Goal: Check status: Check status

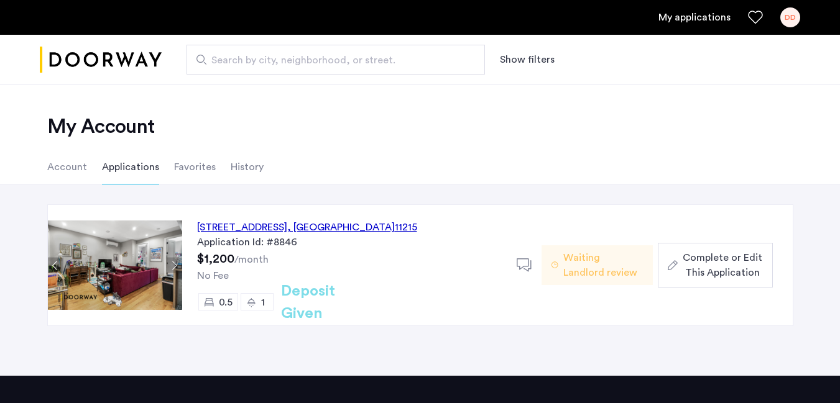
click at [591, 262] on span "Waiting Landlord review" at bounding box center [603, 265] width 80 height 30
click at [523, 264] on icon at bounding box center [525, 266] width 16 height 16
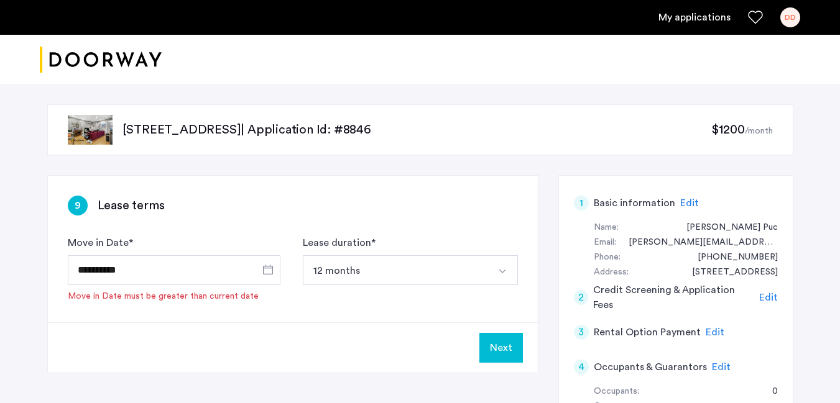
click at [702, 15] on link "My applications" at bounding box center [694, 17] width 72 height 15
